Goal: Transaction & Acquisition: Purchase product/service

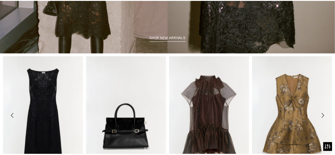
scroll to position [151, 0]
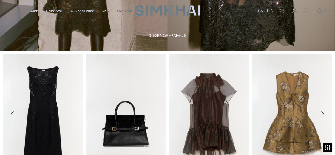
click at [169, 35] on span "shop new arrivals" at bounding box center [167, 35] width 37 height 4
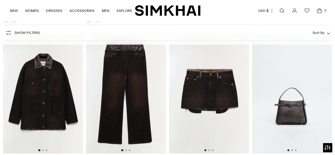
scroll to position [669, 0]
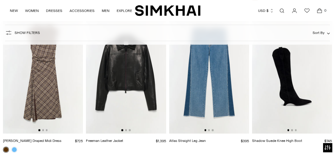
click at [143, 87] on img at bounding box center [126, 74] width 80 height 120
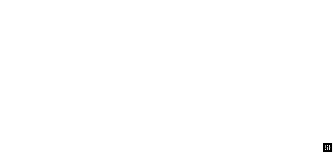
scroll to position [961, 0]
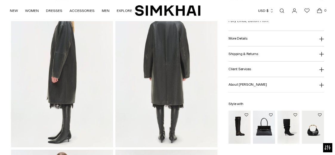
scroll to position [365, 0]
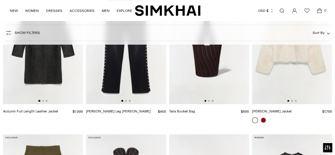
scroll to position [1395, 0]
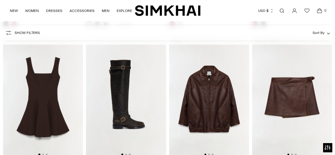
click at [209, 89] on img at bounding box center [209, 98] width 80 height 120
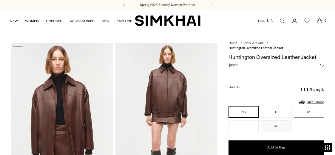
click at [314, 113] on button "M" at bounding box center [308, 112] width 30 height 12
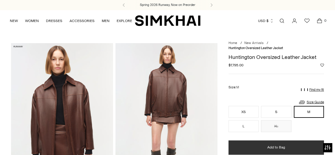
click at [280, 148] on span "Add to Bag" at bounding box center [276, 147] width 18 height 5
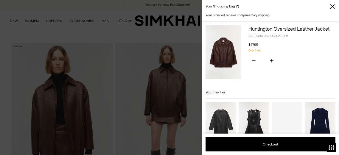
click at [331, 5] on icon "Close" at bounding box center [332, 6] width 4 height 4
